Goal: Task Accomplishment & Management: Manage account settings

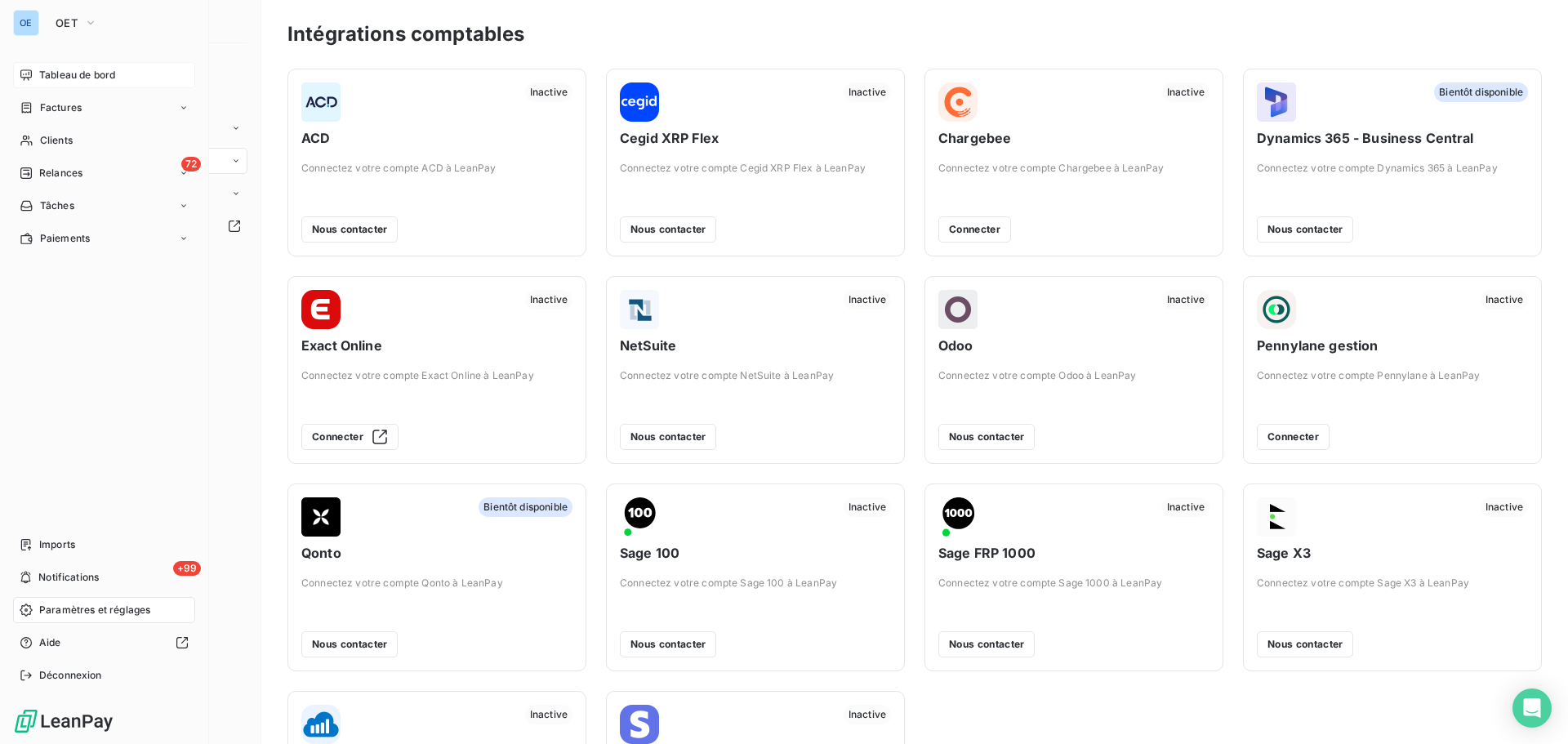
click at [99, 74] on span "Tableau de bord" at bounding box center [77, 75] width 76 height 14
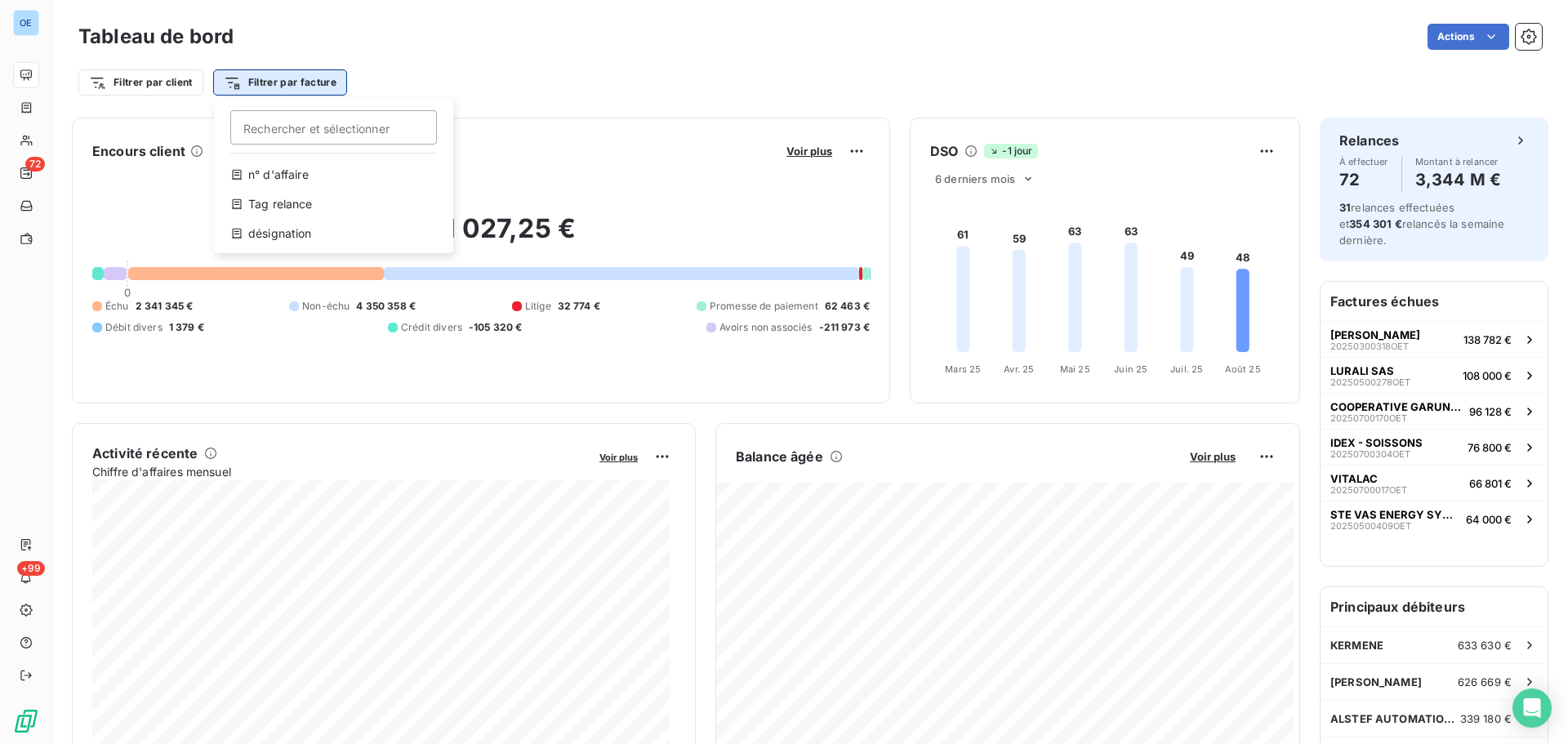
click at [320, 83] on html "OE 72 +99 Tableau de bord Actions Filtrer par client Filtrer par facture Recher…" at bounding box center [784, 372] width 1568 height 744
click at [520, 79] on html "OE 72 +99 Tableau de bord Actions Filtrer par client Filtrer par facture Recher…" at bounding box center [784, 372] width 1568 height 744
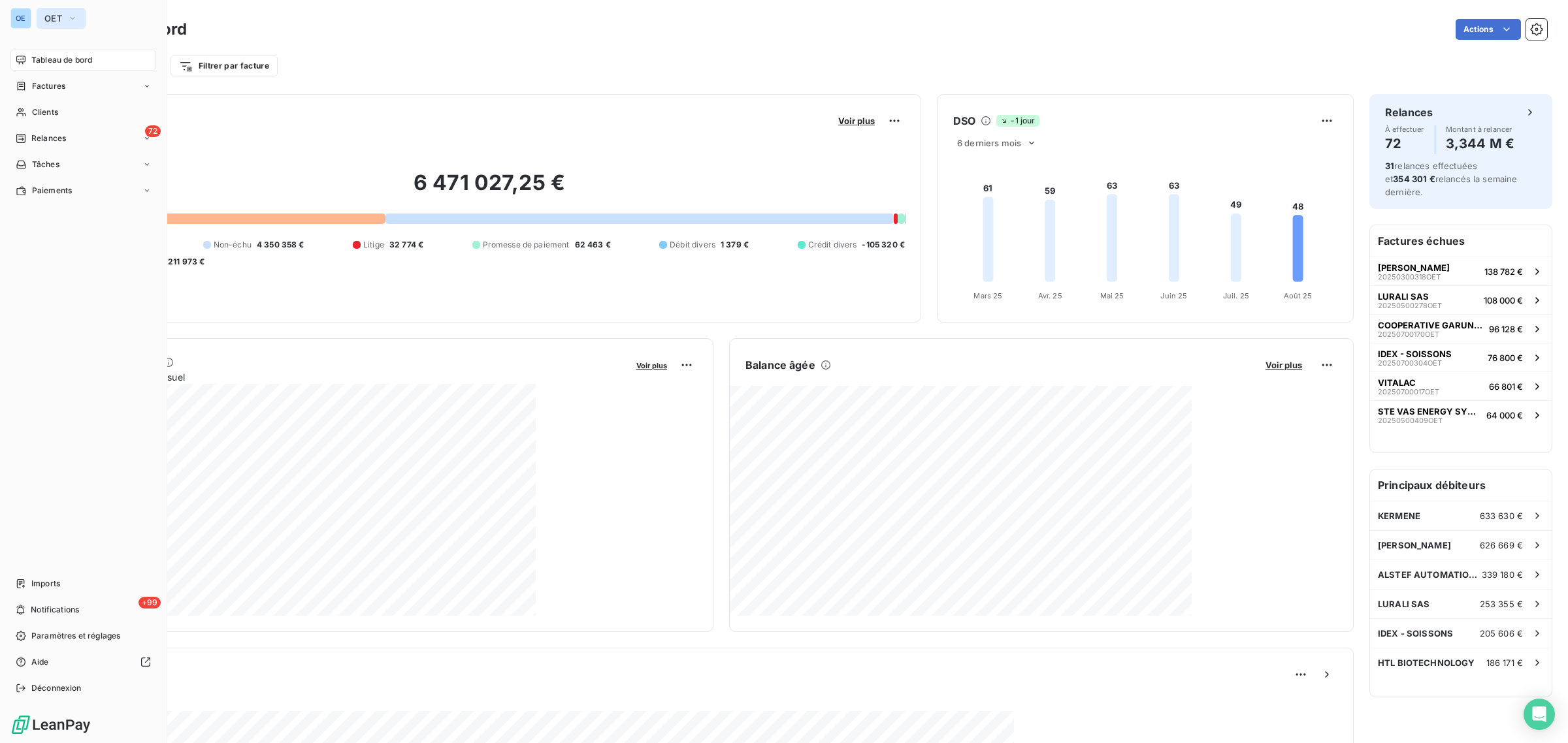
click at [45, 15] on span "OET" at bounding box center [54, 18] width 18 height 10
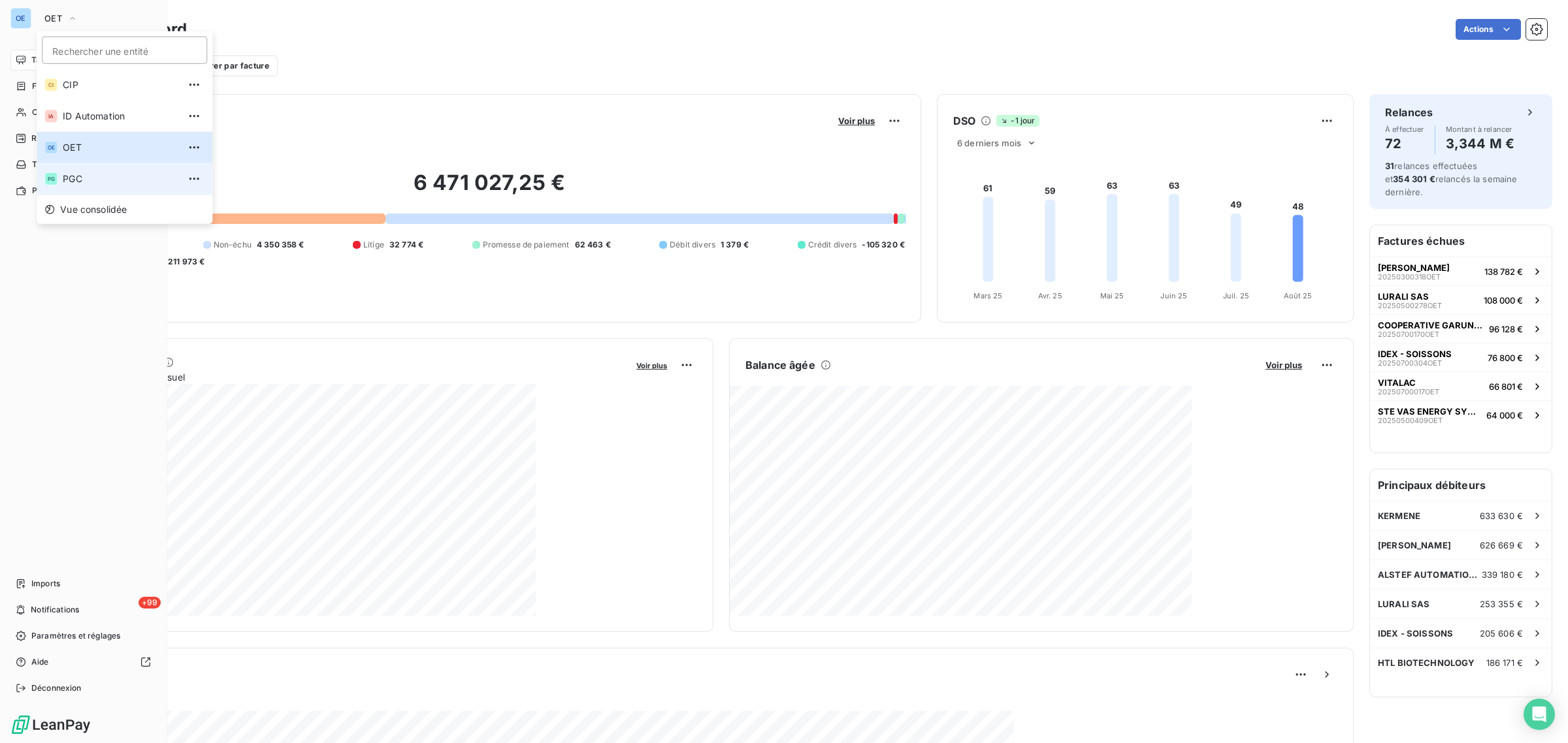
click at [76, 174] on span "PGC" at bounding box center [121, 178] width 116 height 13
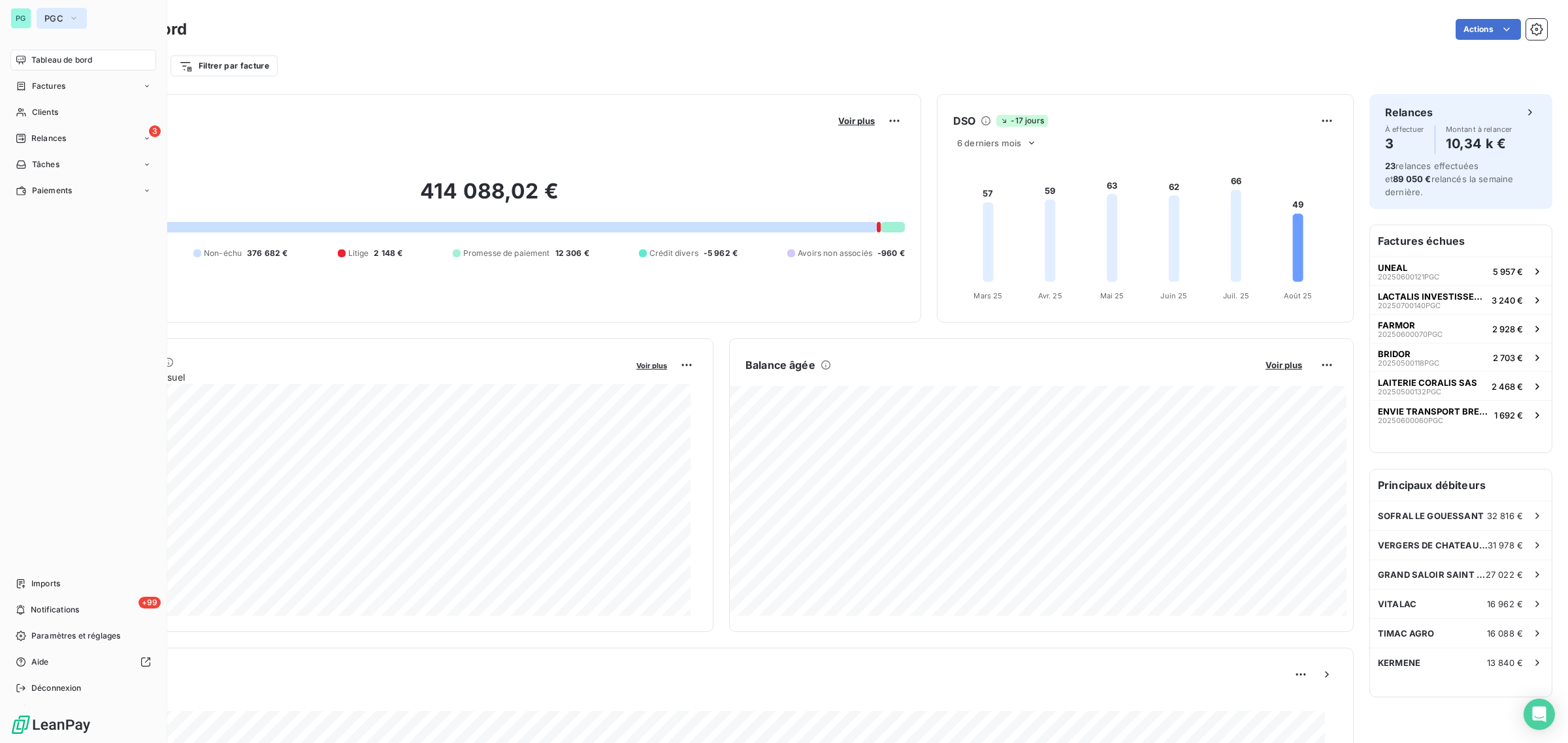
click at [49, 18] on span "PGC" at bounding box center [54, 18] width 19 height 10
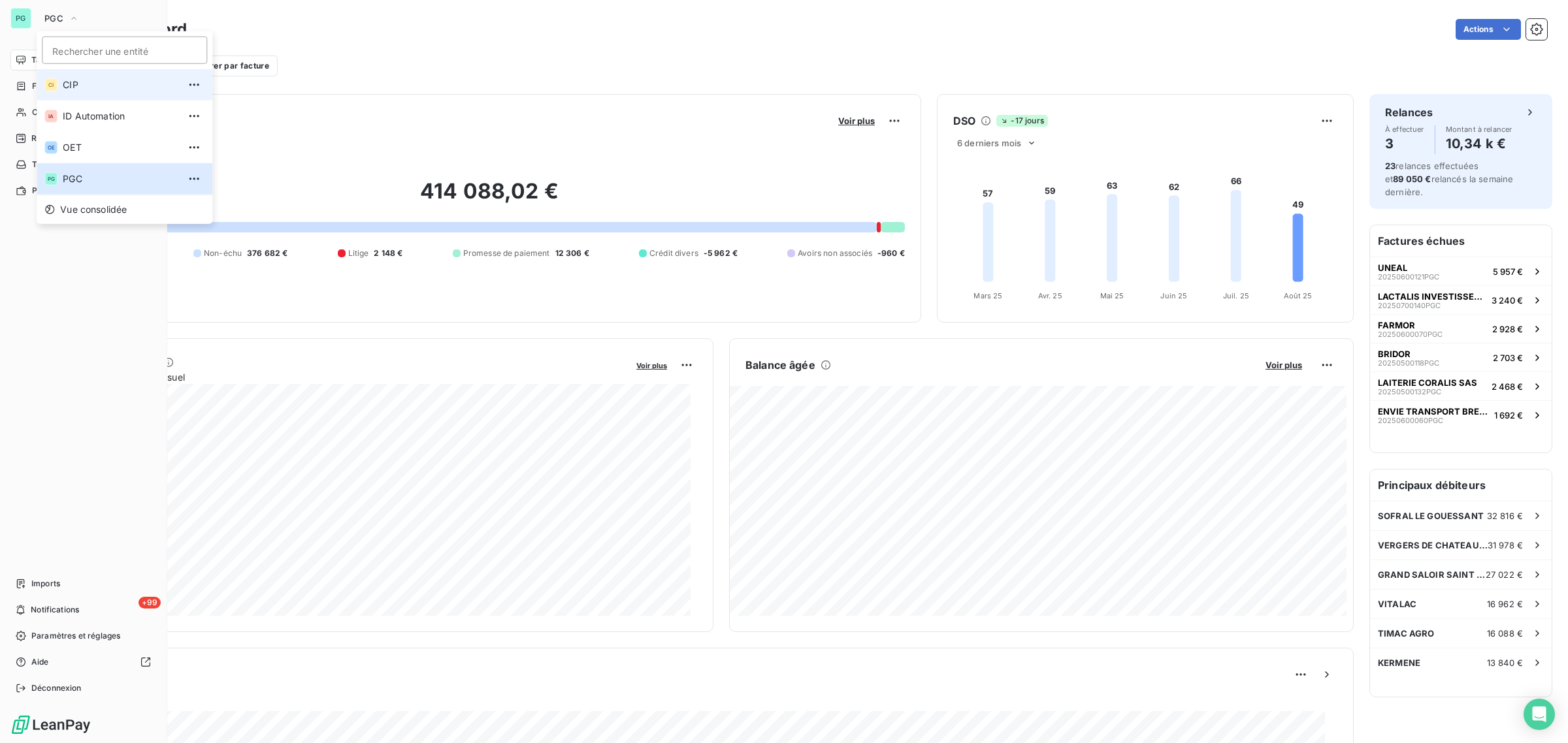
click at [75, 90] on span "CIP" at bounding box center [121, 85] width 116 height 13
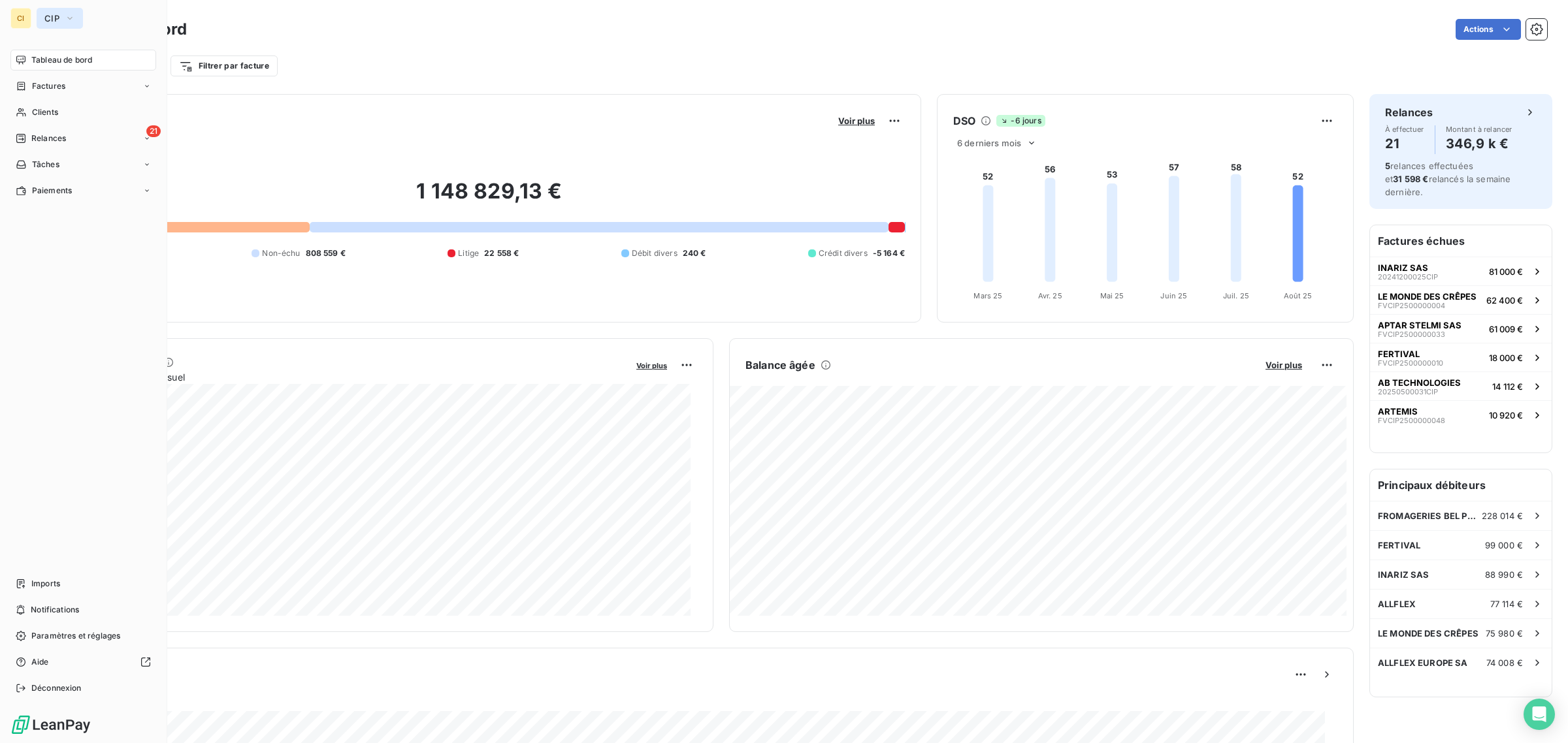
click at [49, 18] on span "CIP" at bounding box center [52, 18] width 15 height 10
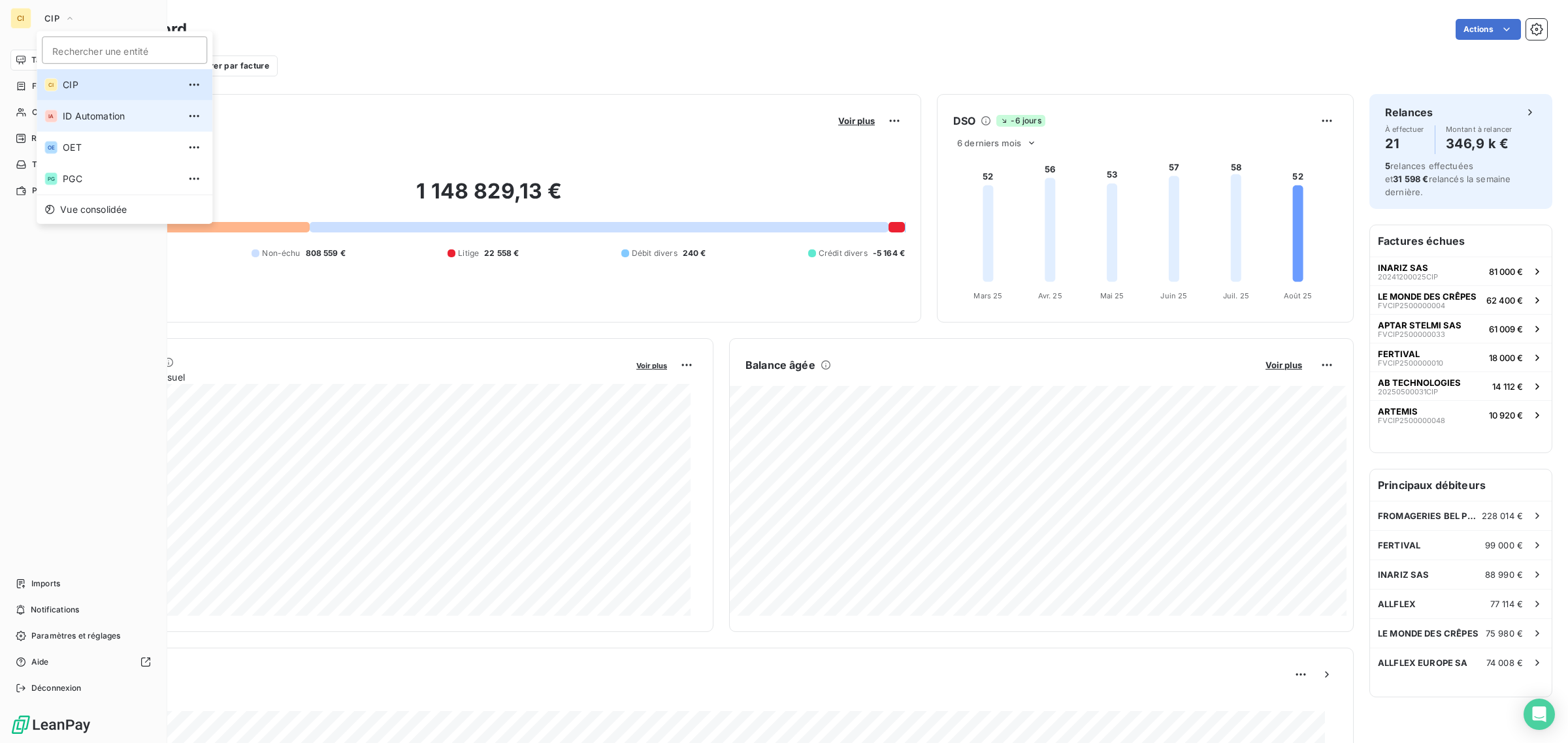
click at [64, 111] on span "ID Automation" at bounding box center [121, 116] width 116 height 13
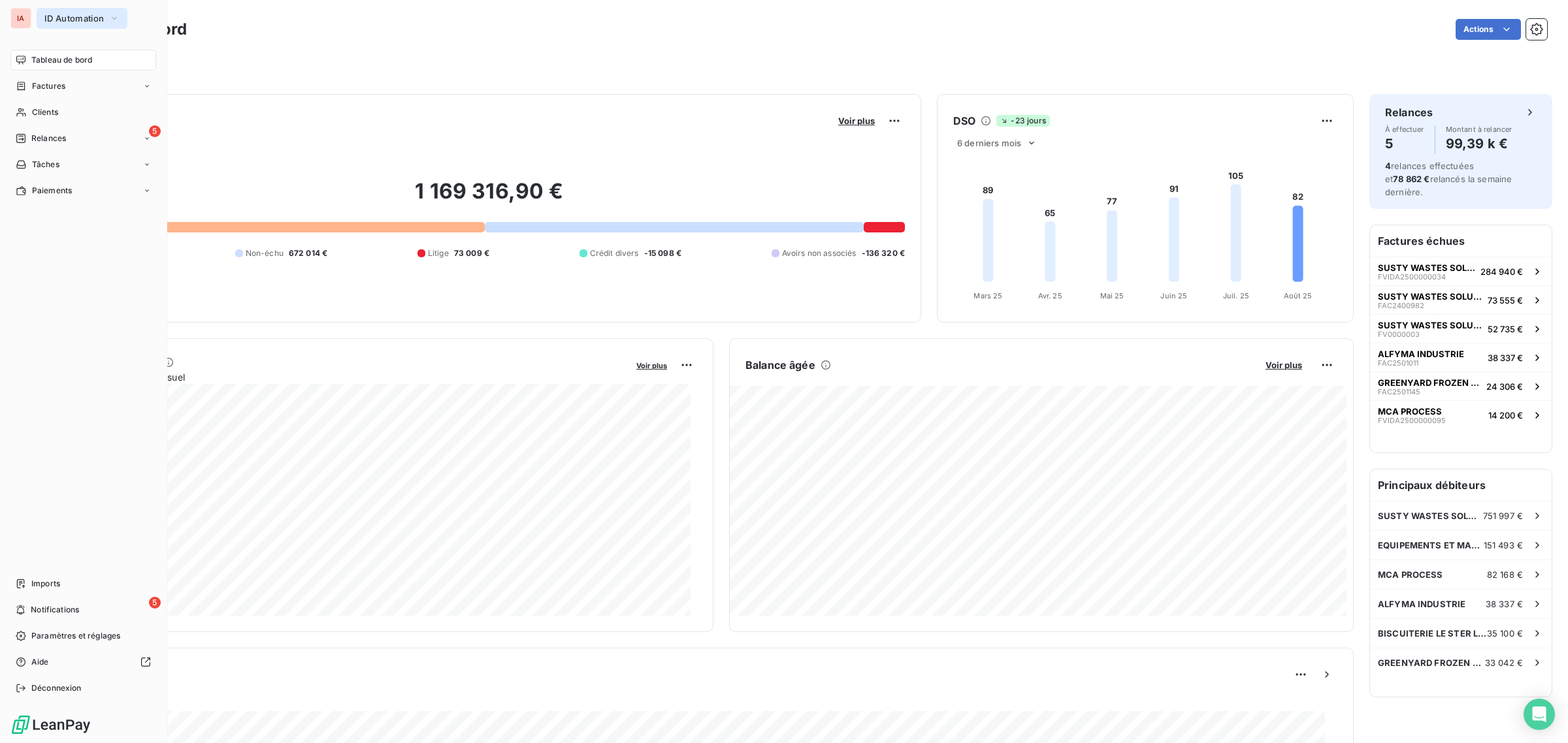
click at [49, 15] on span "ID Automation" at bounding box center [75, 18] width 60 height 10
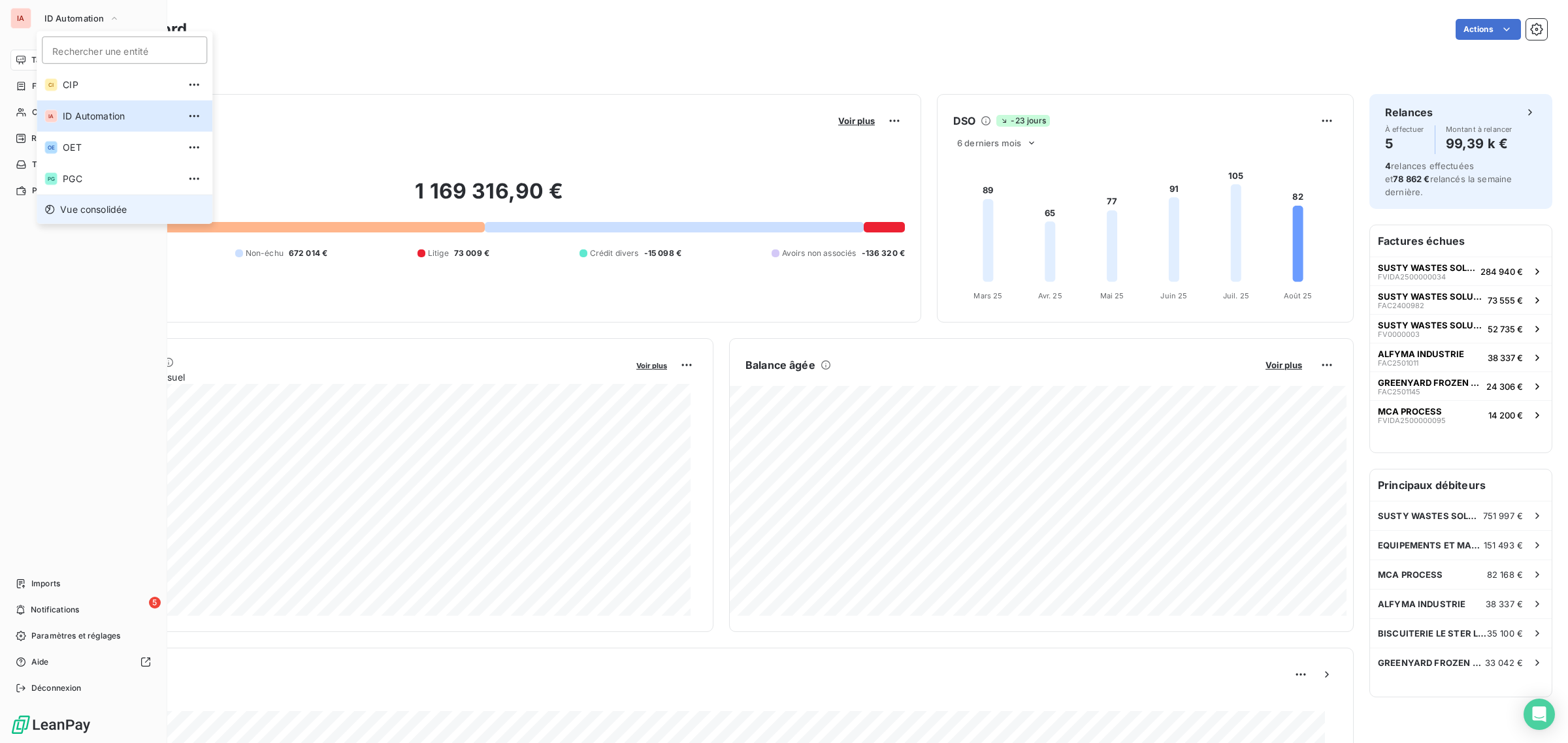
click at [82, 213] on span "Vue consolidée" at bounding box center [94, 209] width 66 height 13
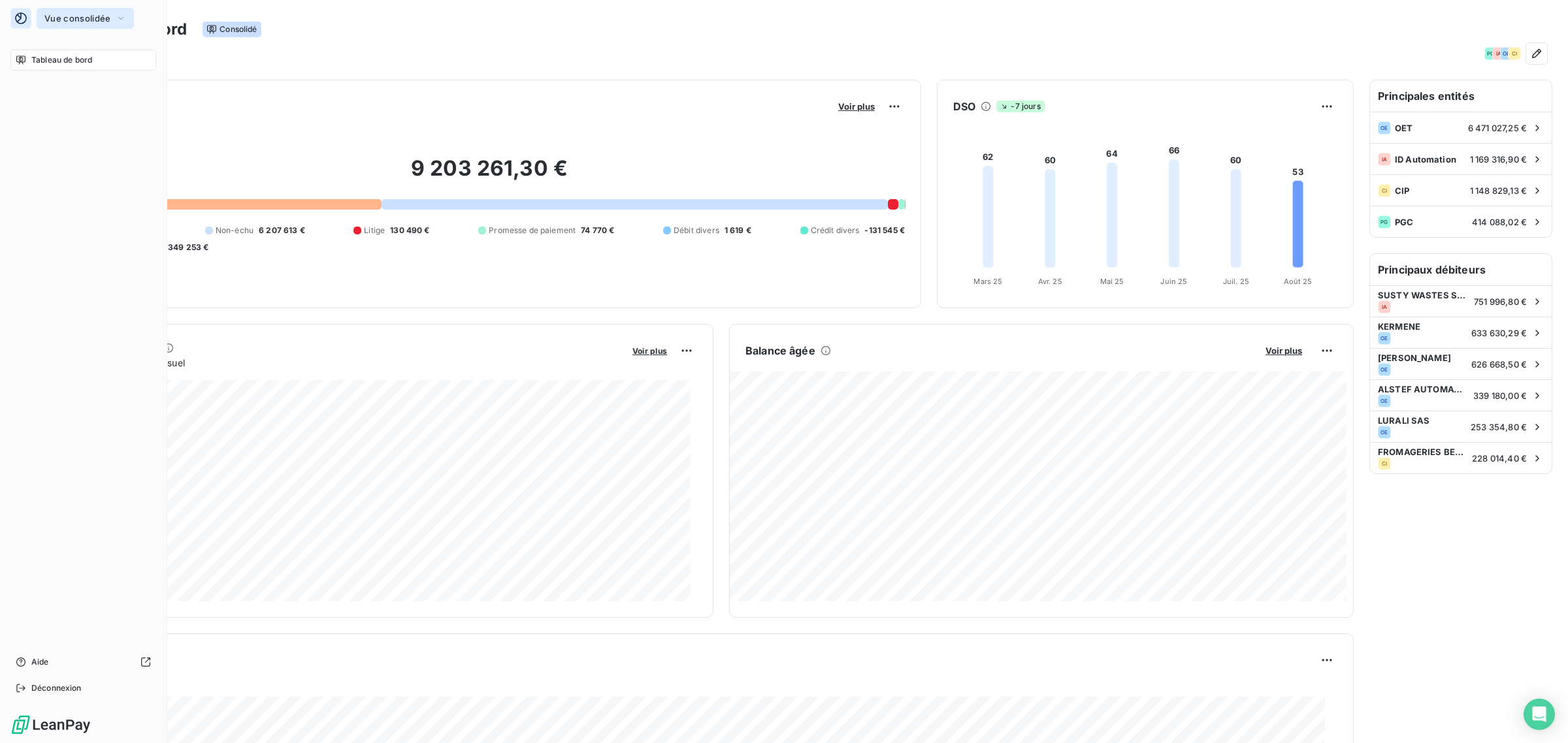
click at [61, 17] on span "Vue consolidée" at bounding box center [77, 18] width 66 height 10
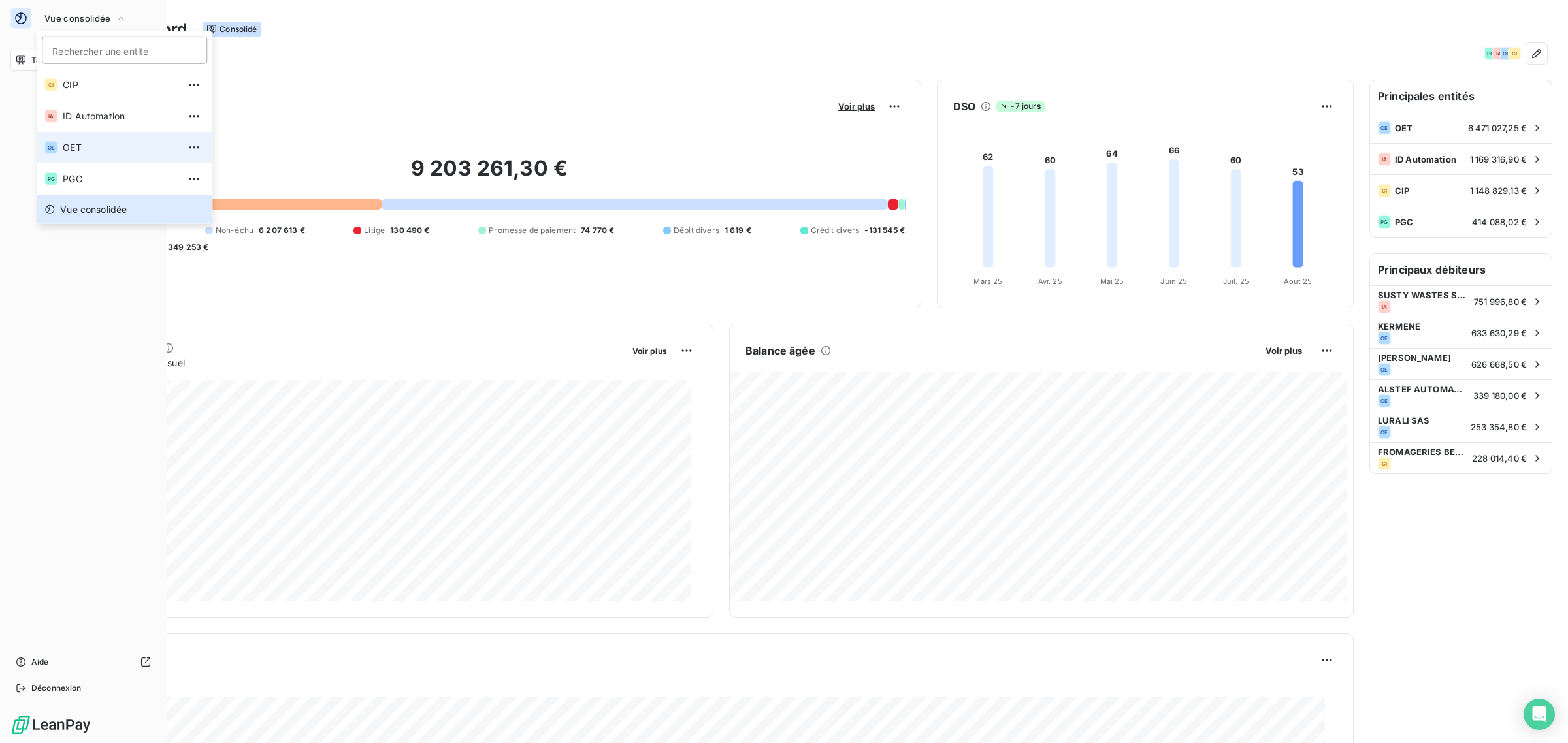
click at [76, 137] on li "OE OET" at bounding box center [124, 148] width 176 height 31
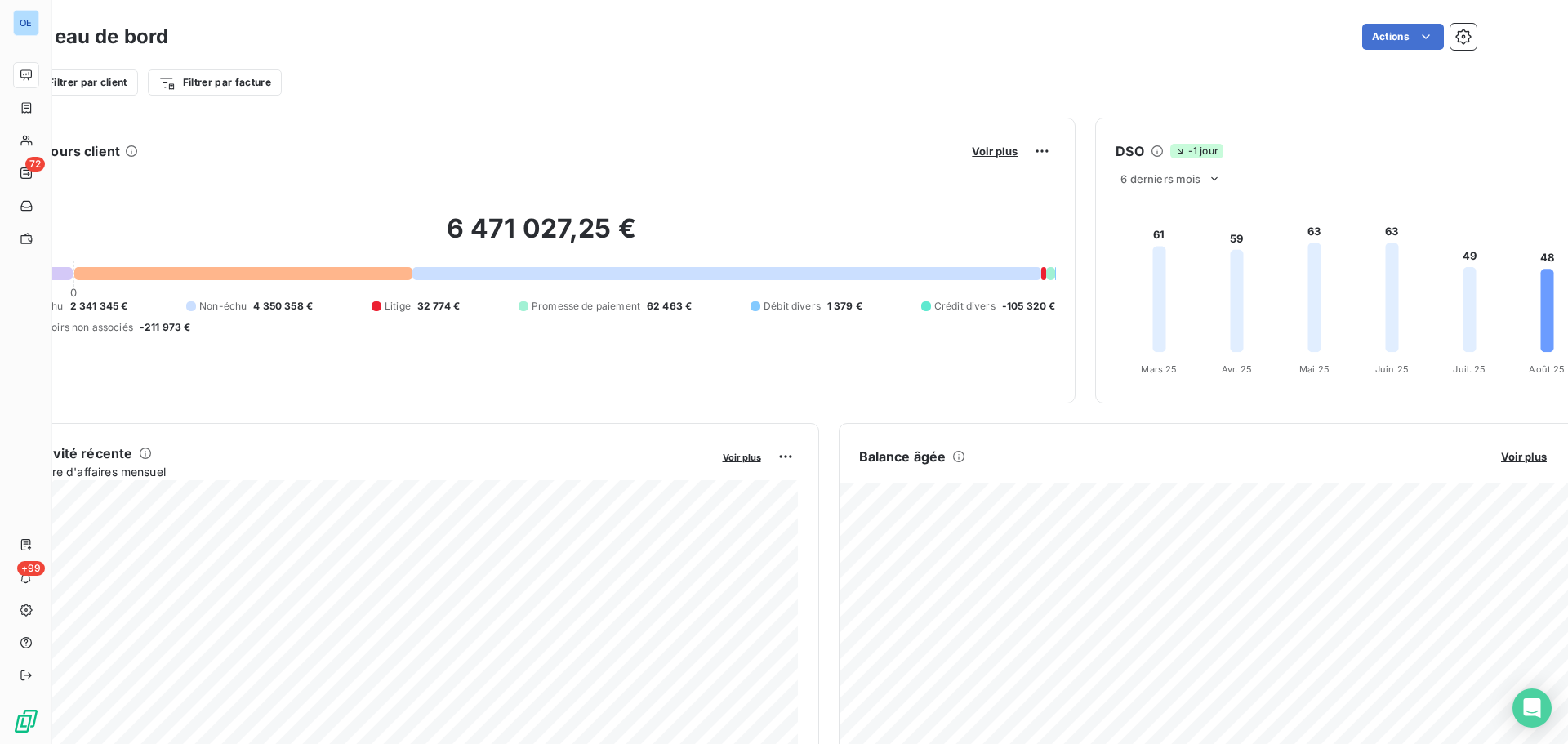
scroll to position [0, 60]
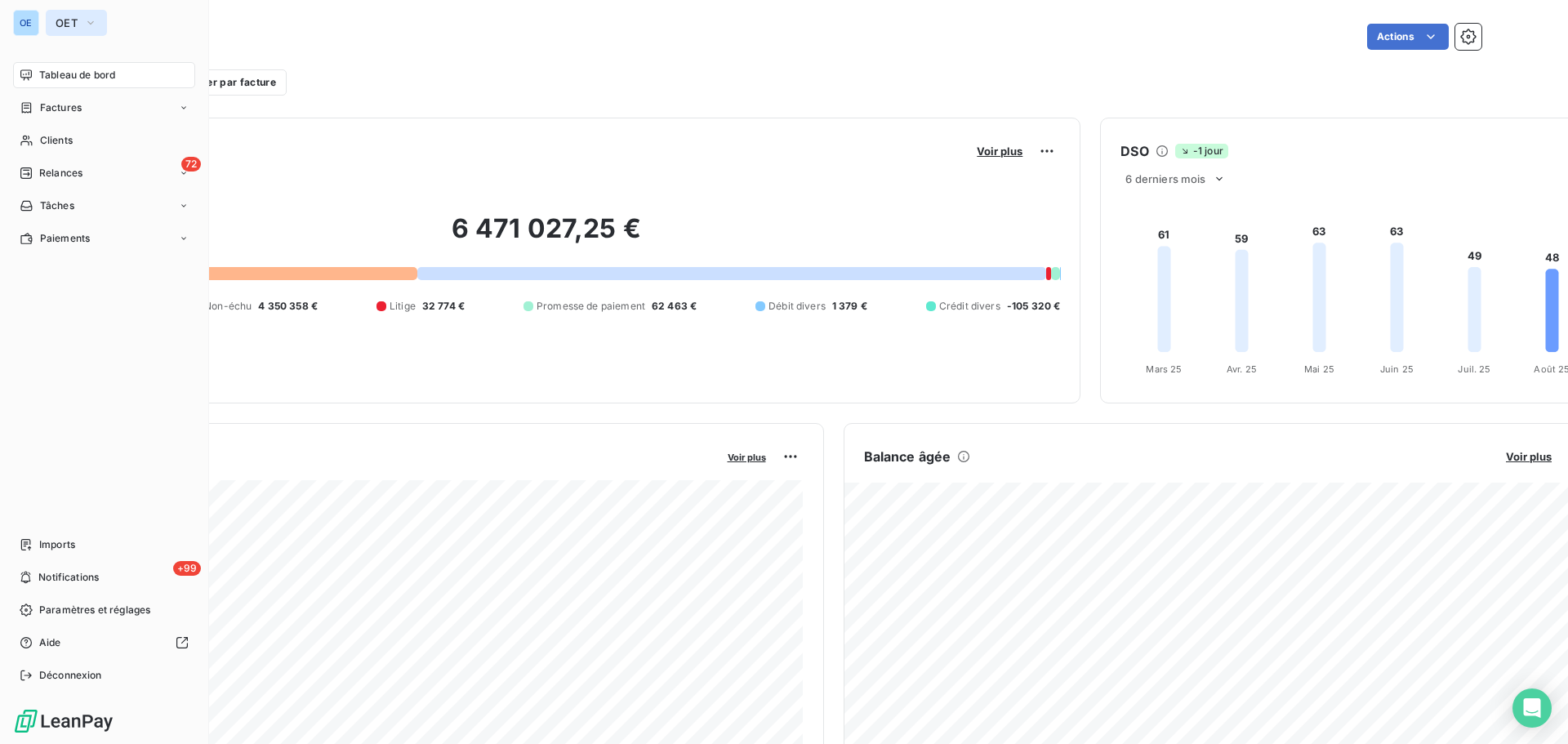
click at [61, 25] on span "OET" at bounding box center [67, 22] width 22 height 13
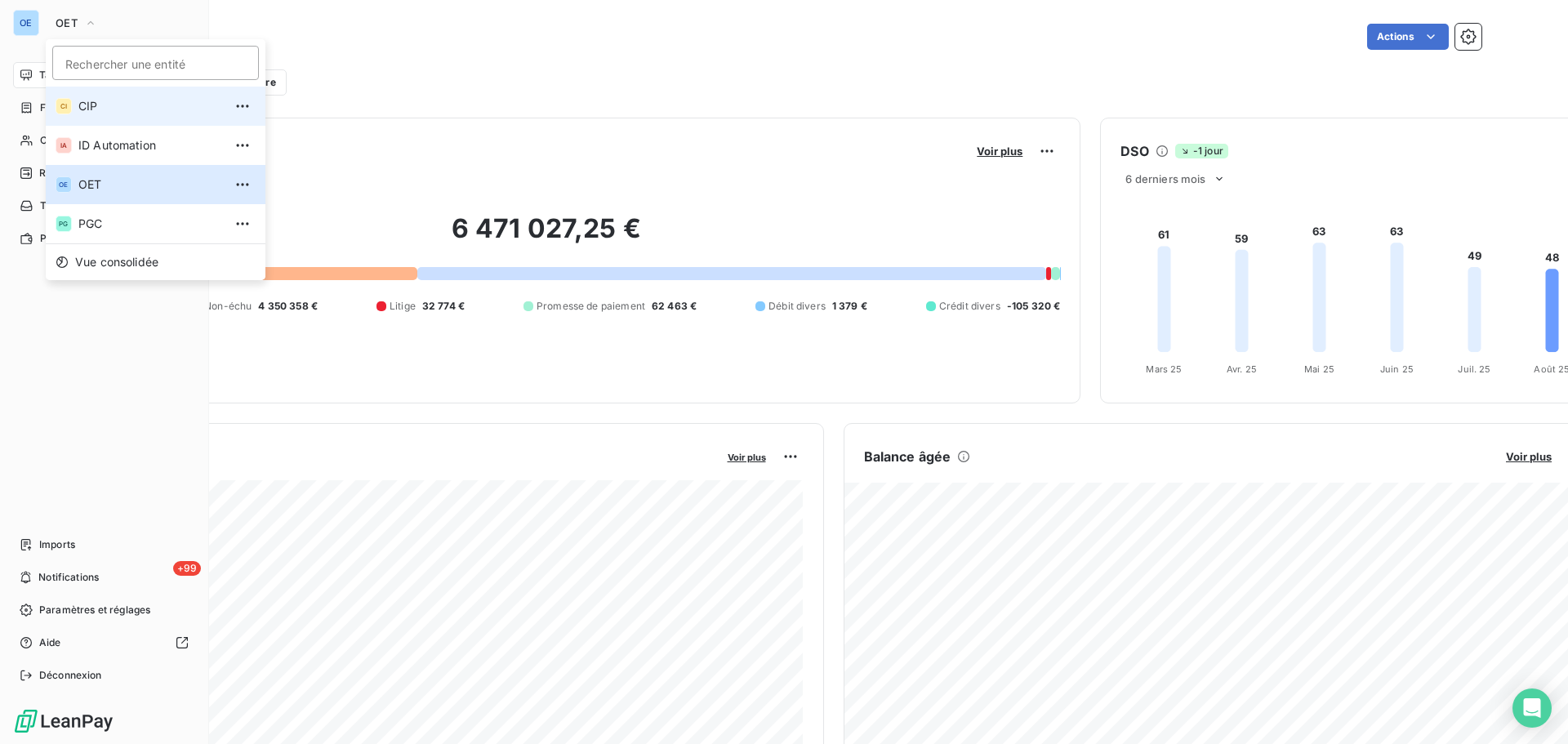
click at [89, 108] on span "CIP" at bounding box center [151, 106] width 145 height 16
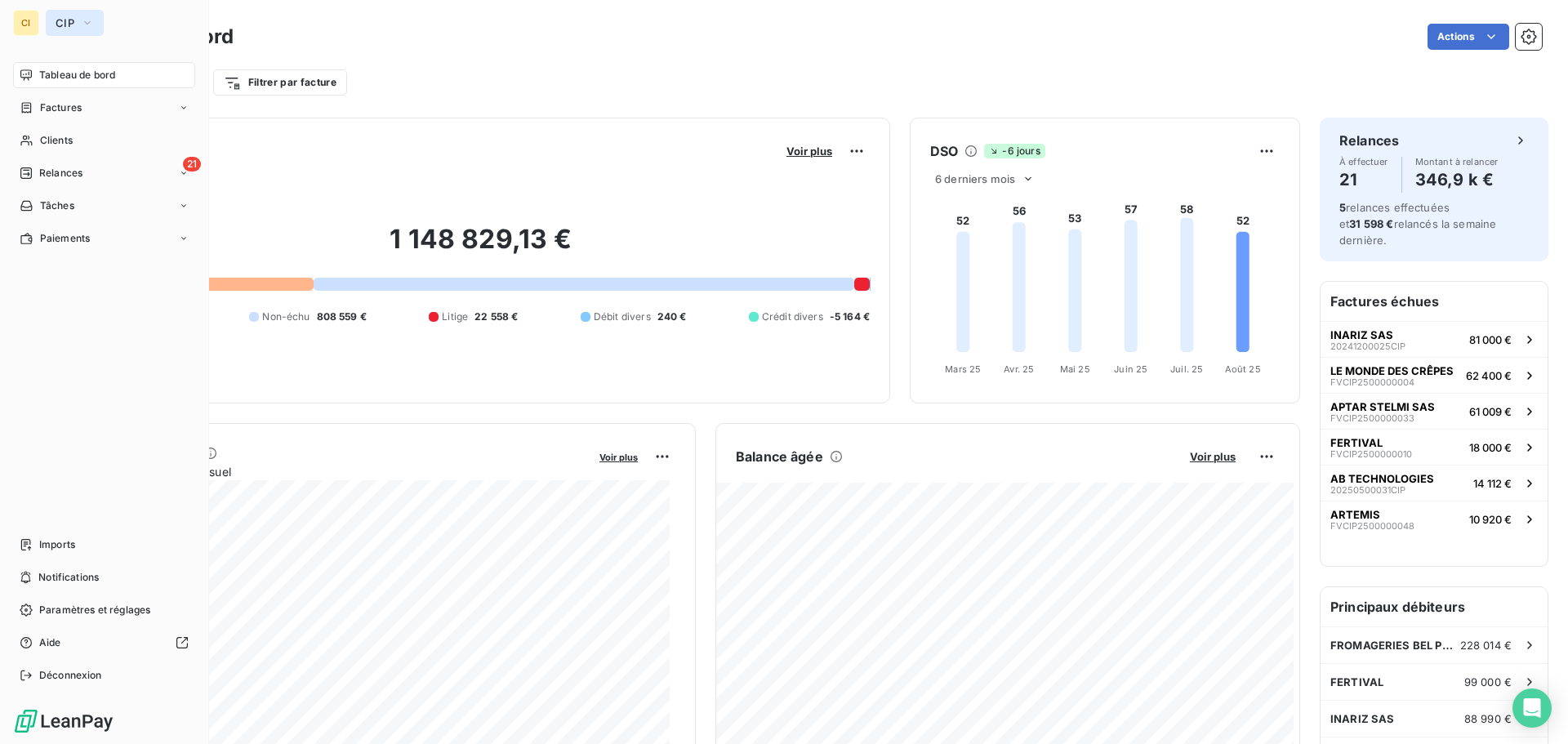
click at [60, 20] on span "CIP" at bounding box center [65, 22] width 19 height 13
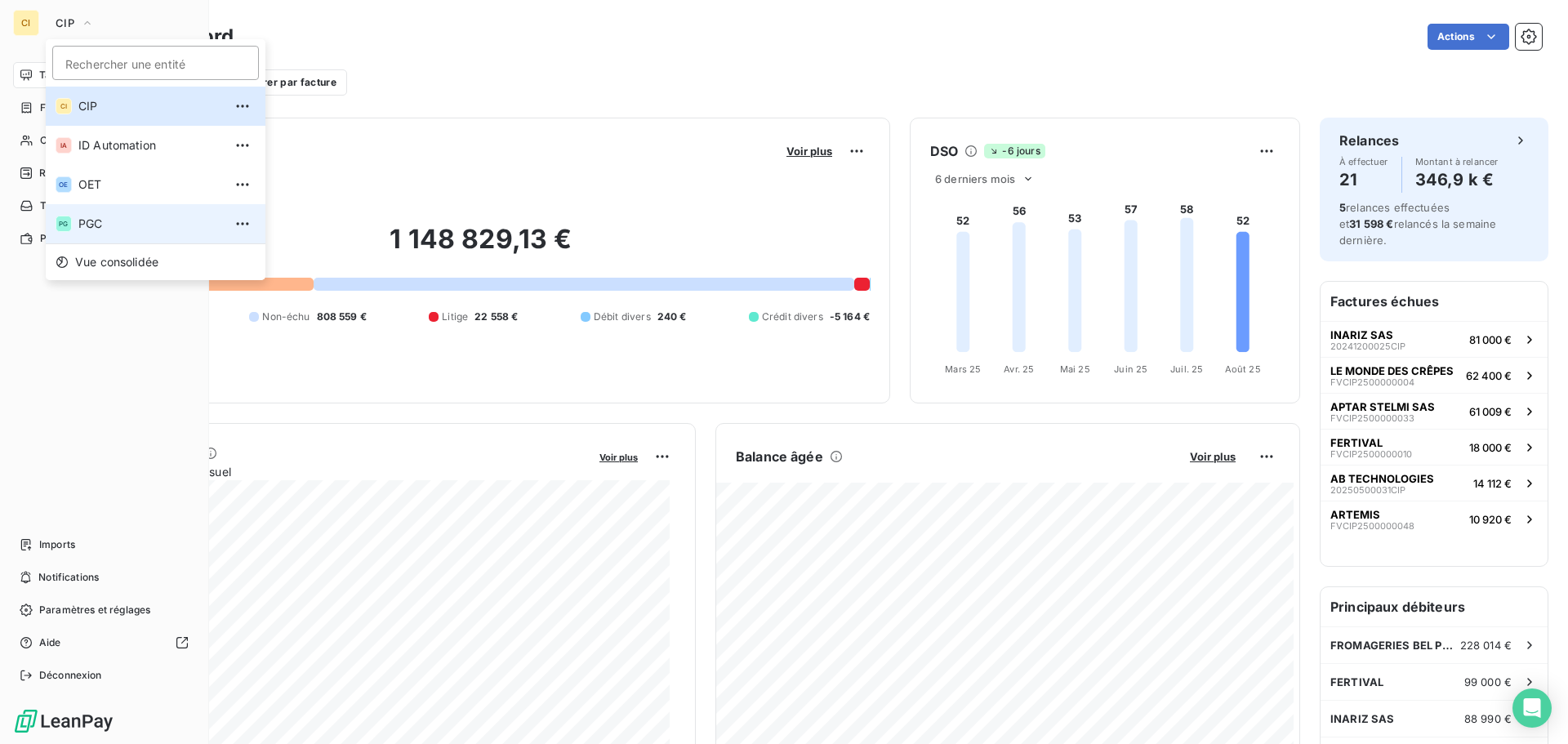
click at [102, 215] on span "PGC" at bounding box center [151, 223] width 145 height 16
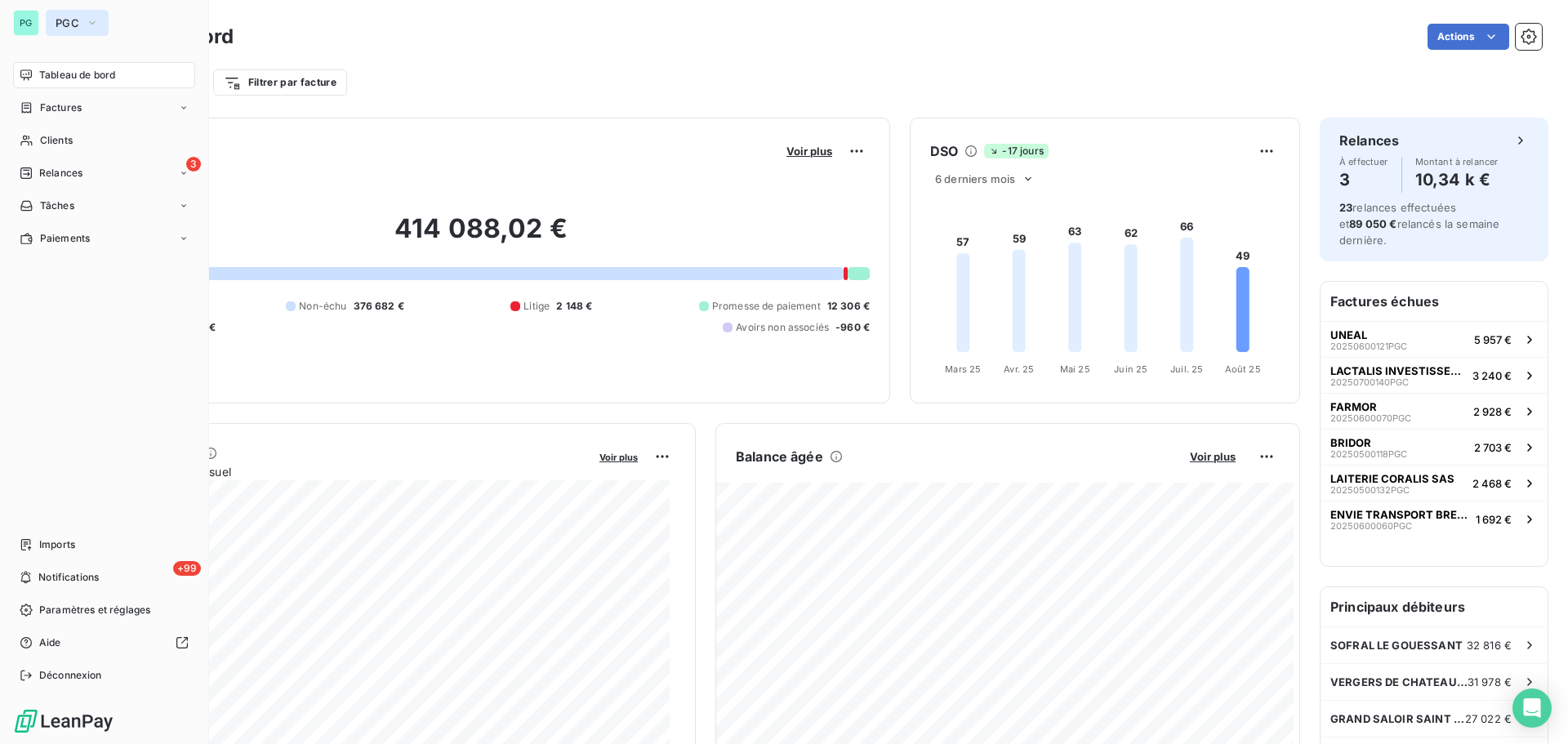
click at [65, 17] on span "PGC" at bounding box center [68, 22] width 24 height 13
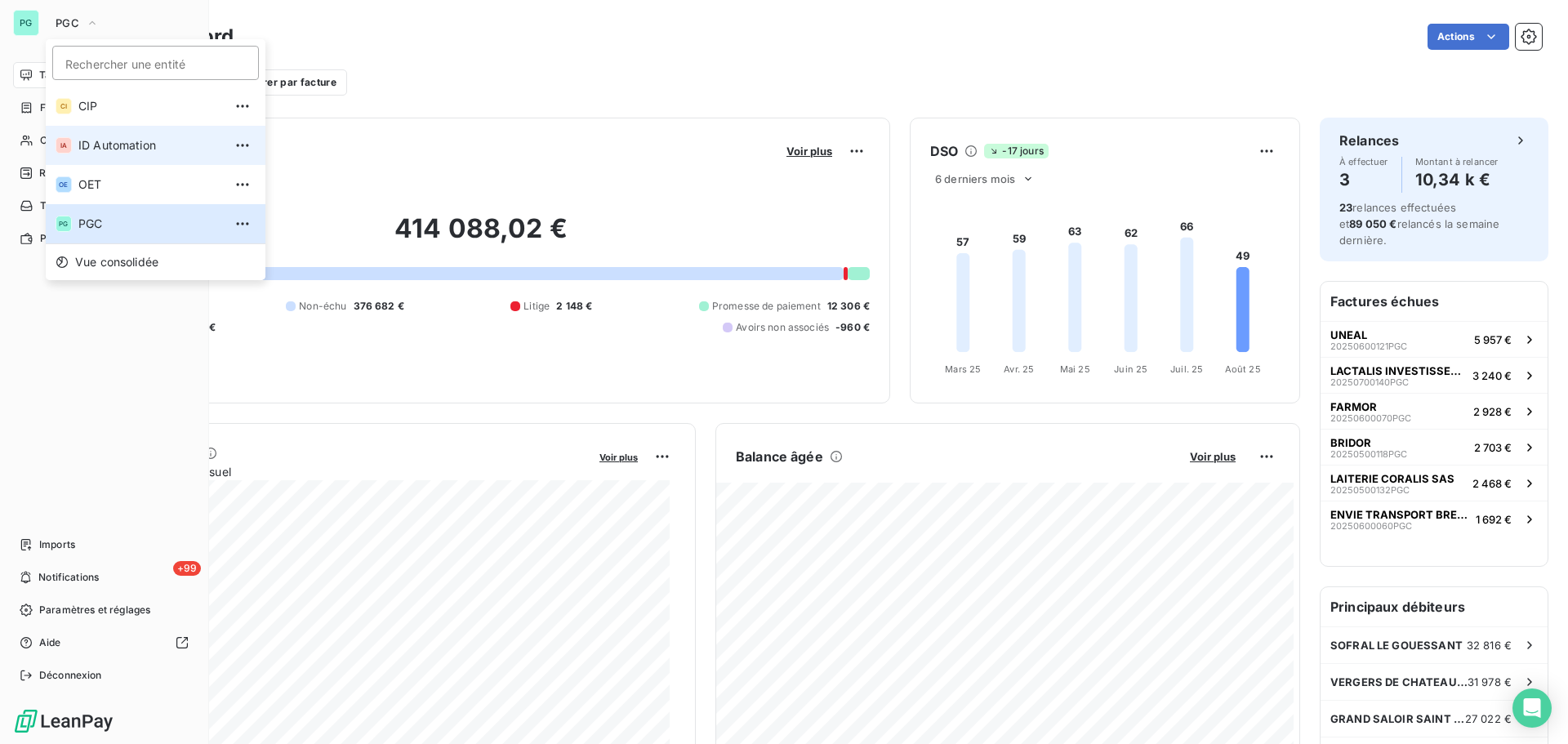
click at [96, 140] on span "ID Automation" at bounding box center [151, 145] width 145 height 16
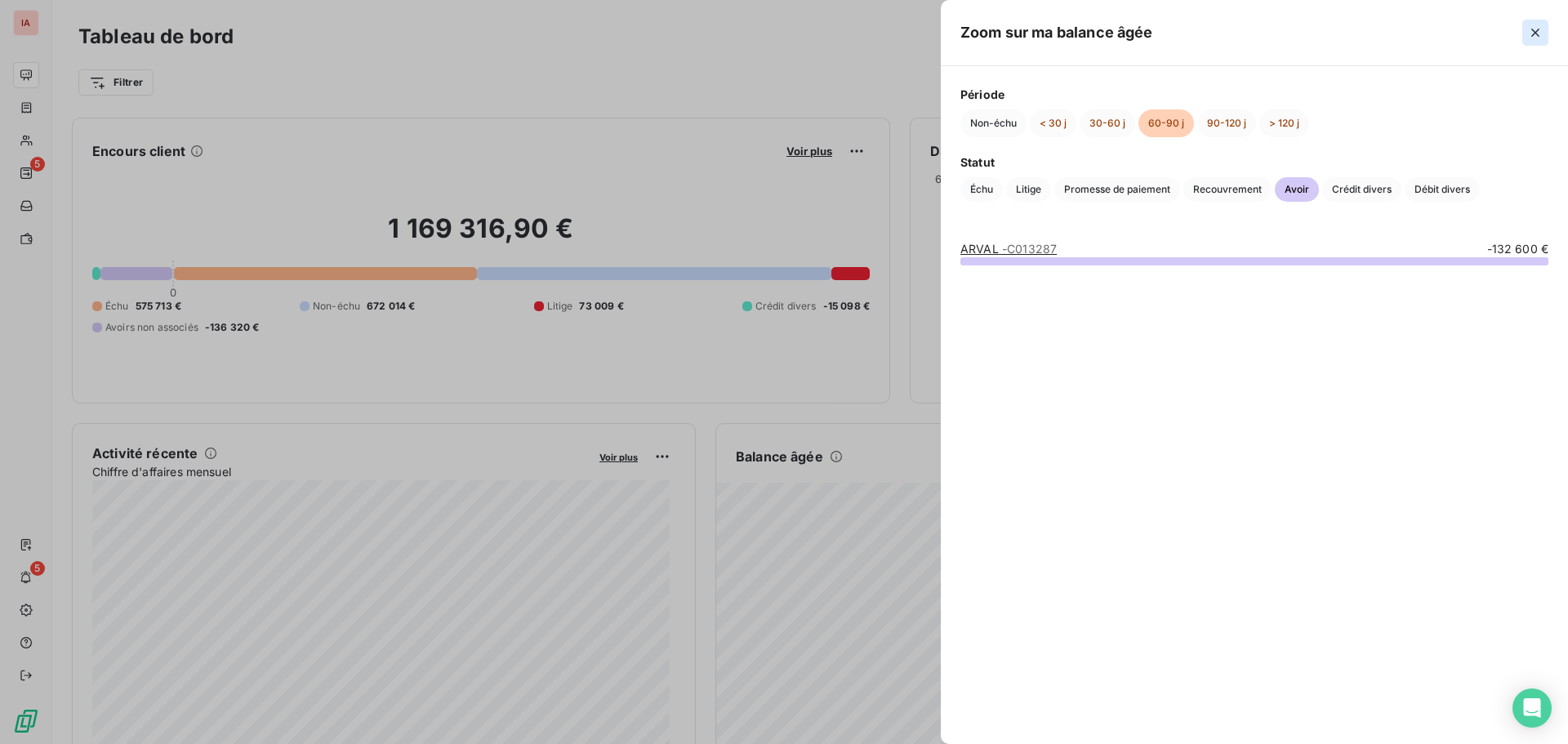
click at [1537, 29] on icon "button" at bounding box center [1535, 32] width 16 height 16
